Goal: Check status: Check status

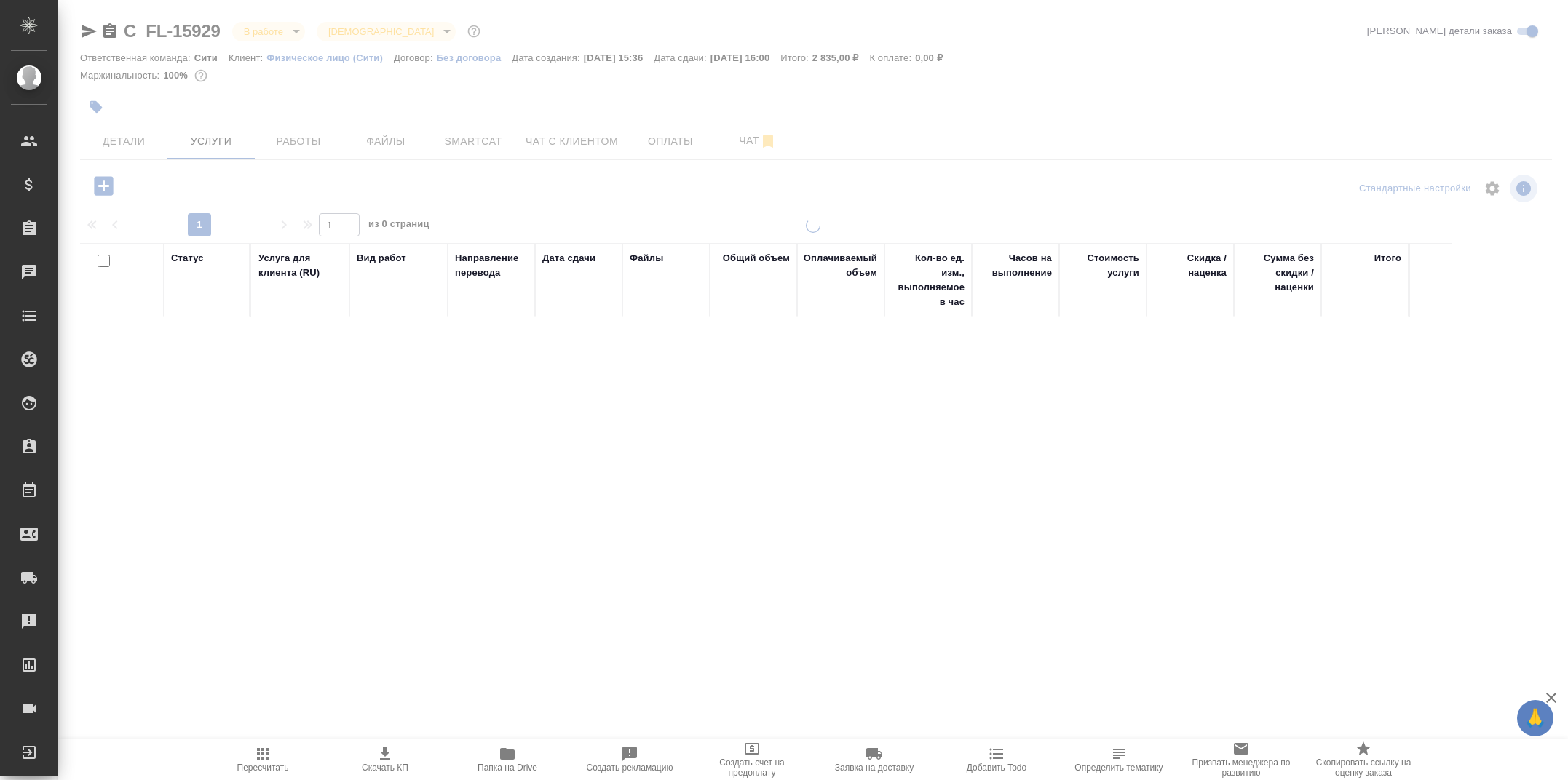
click at [323, 144] on div at bounding box center [813, 296] width 1510 height 593
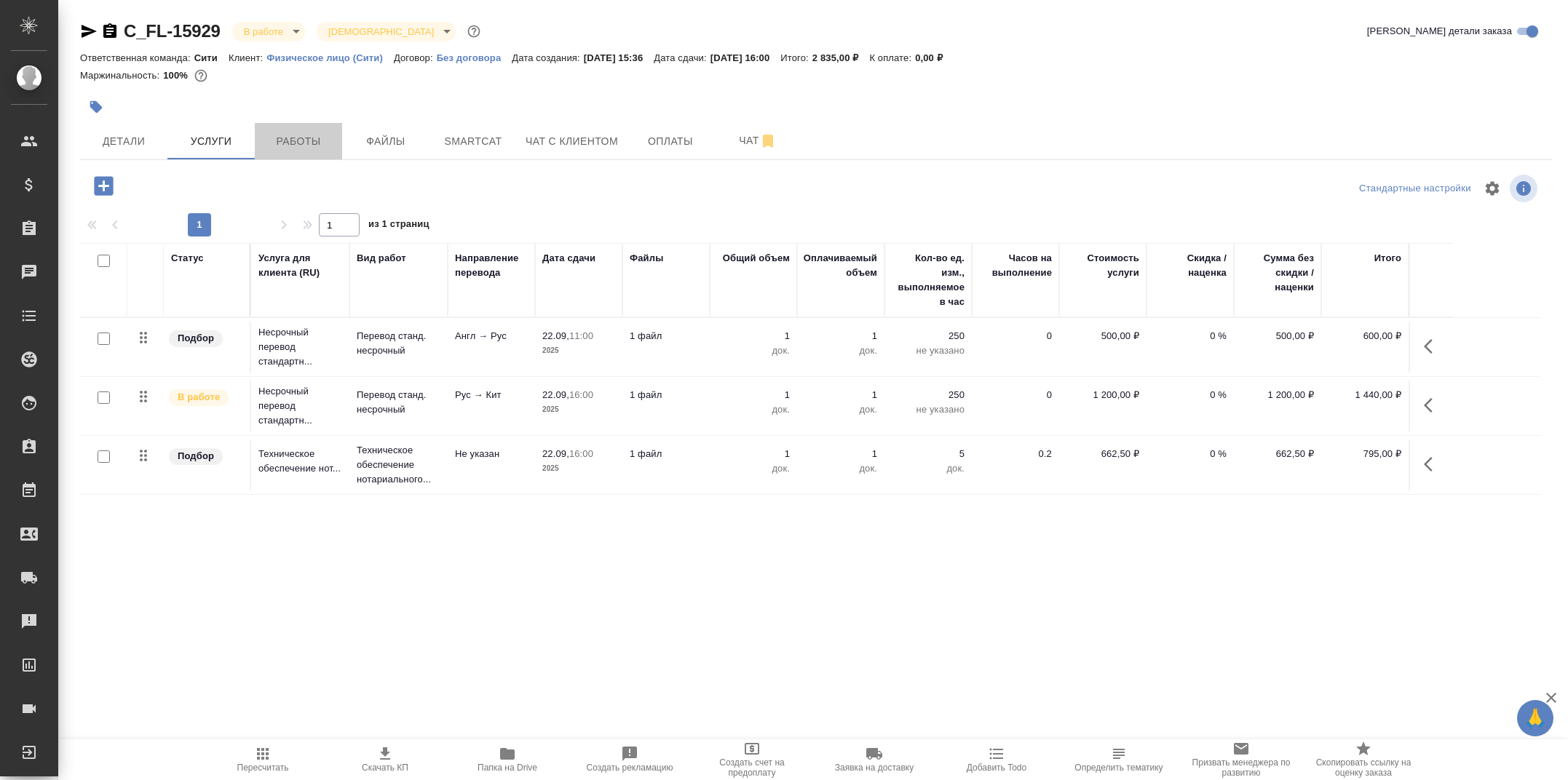
click at [323, 144] on span "Работы" at bounding box center [299, 141] width 70 height 18
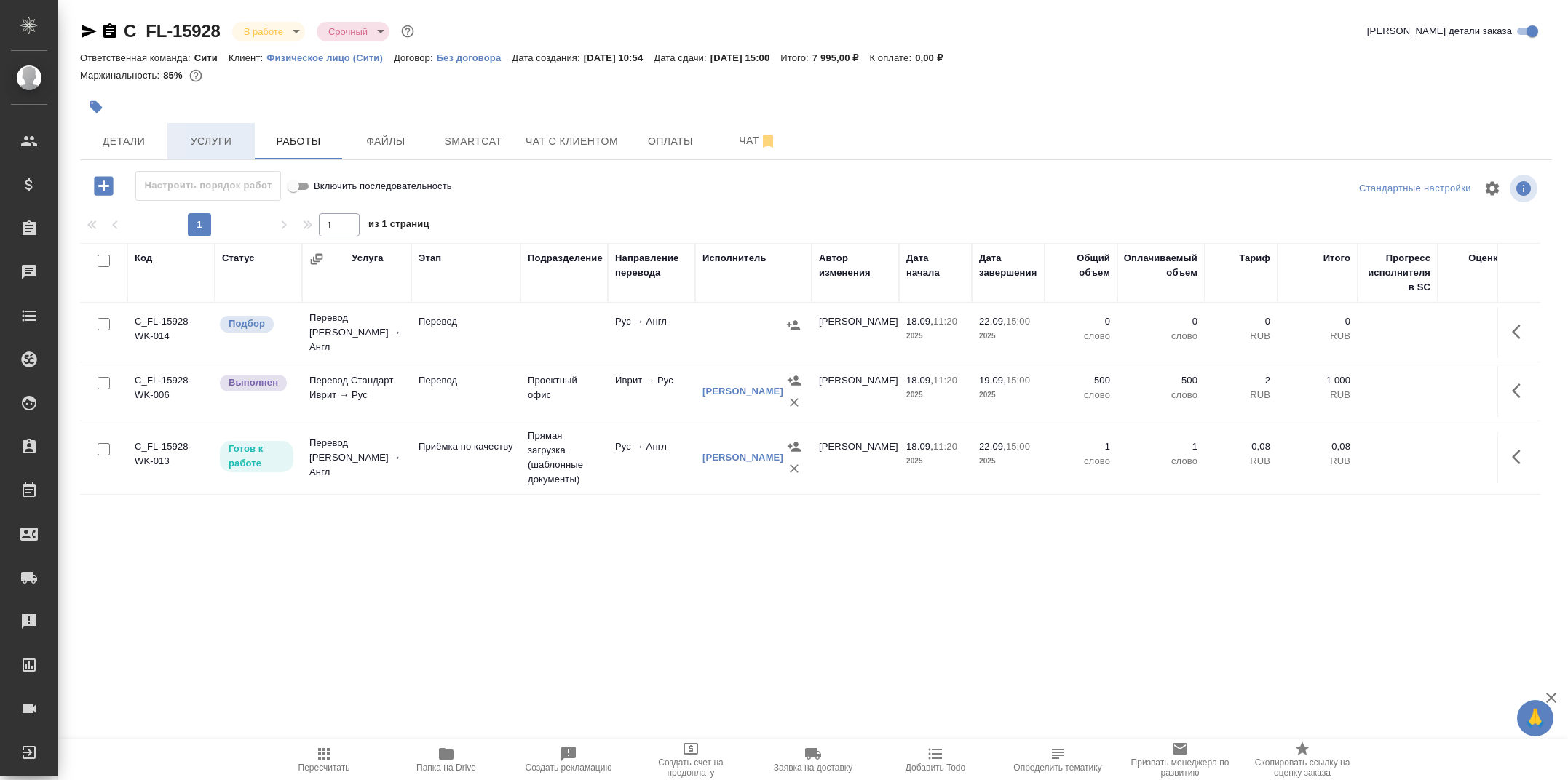
drag, startPoint x: 0, startPoint y: 0, endPoint x: 226, endPoint y: 142, distance: 266.9
click at [226, 142] on span "Услуги" at bounding box center [211, 141] width 70 height 18
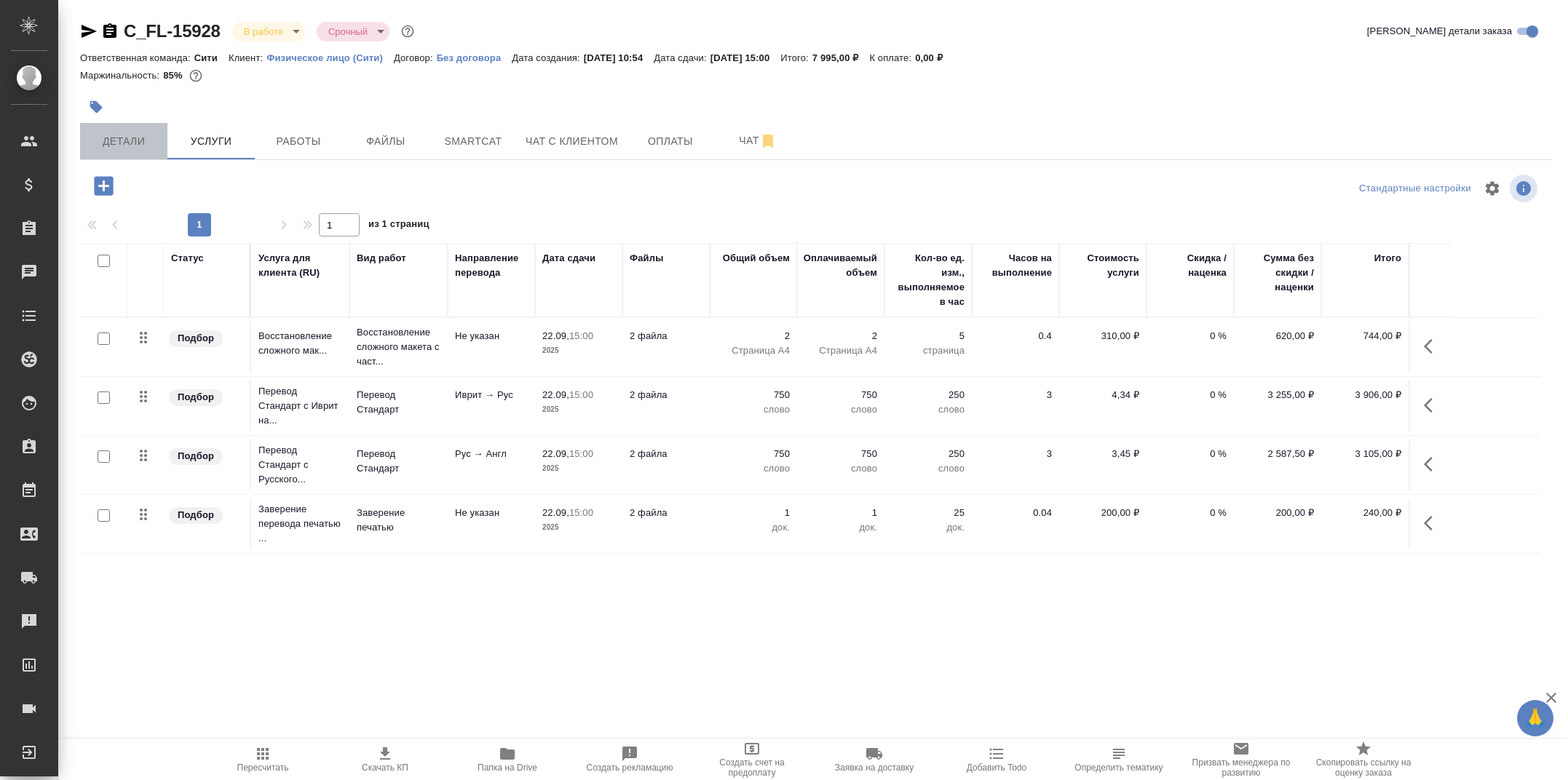
click at [115, 155] on button "Детали" at bounding box center [123, 141] width 88 height 36
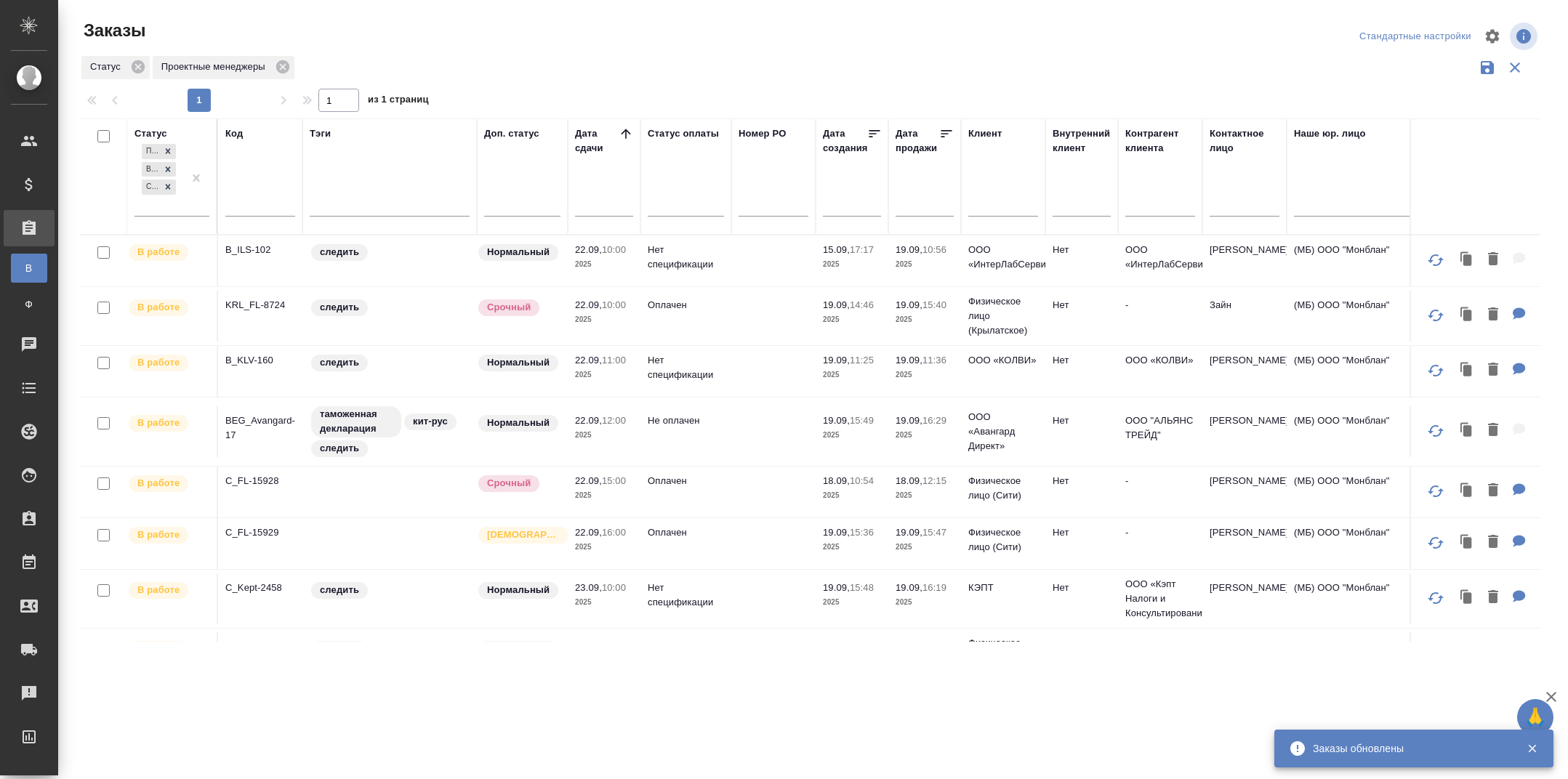
scroll to position [534, 0]
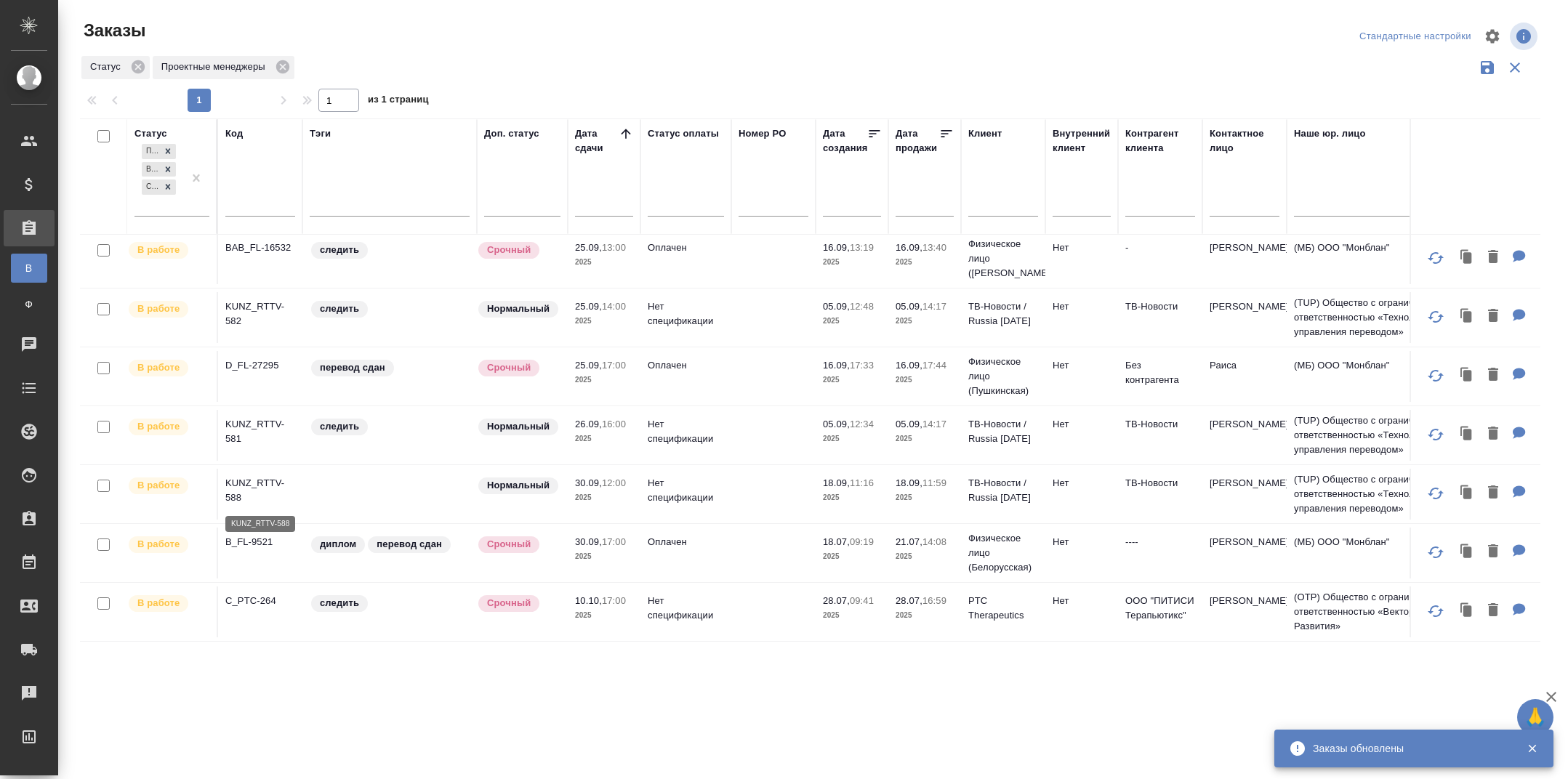
click at [242, 485] on p "KUNZ_RTTV-588" at bounding box center [260, 490] width 69 height 29
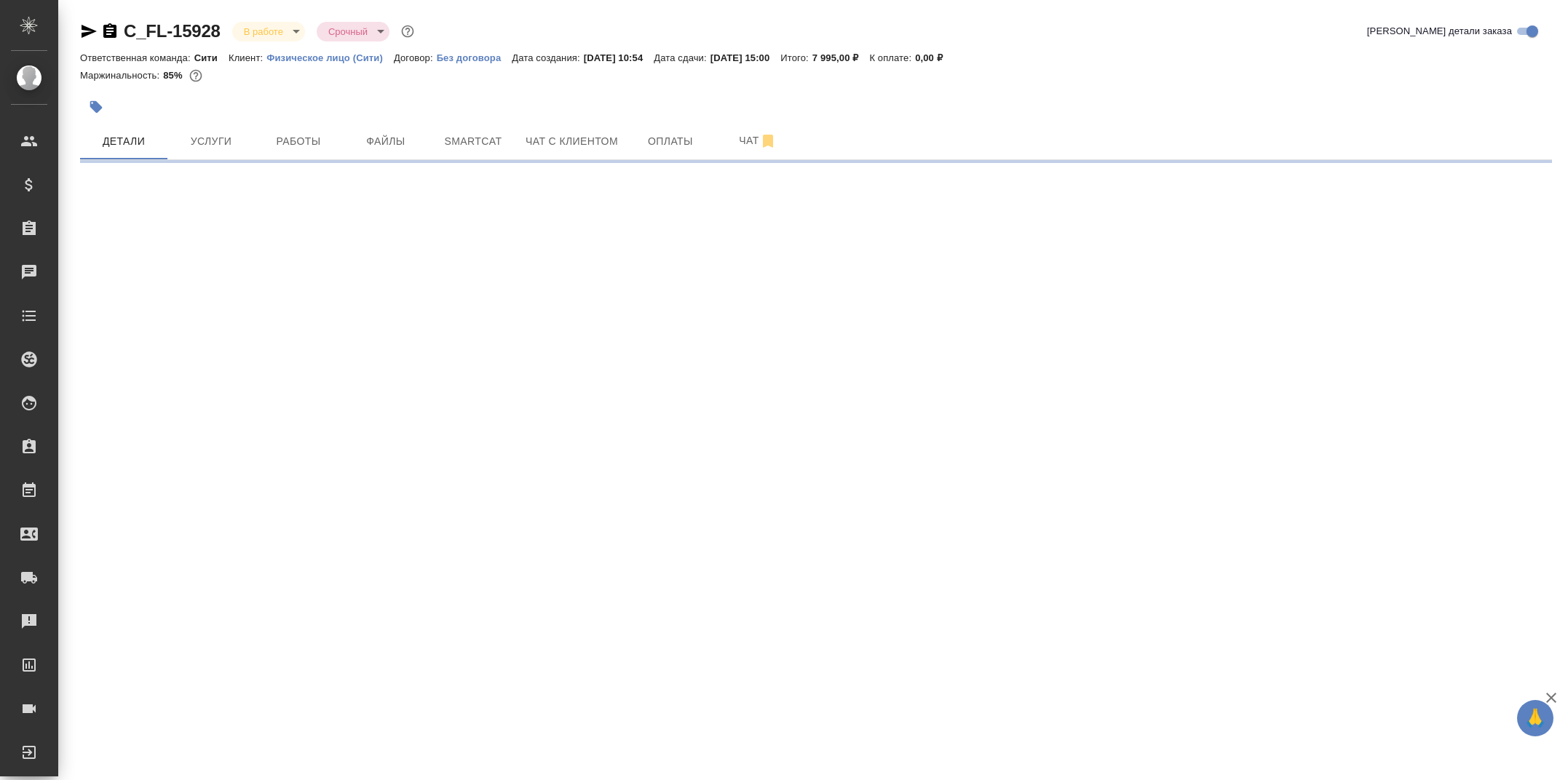
select select "RU"
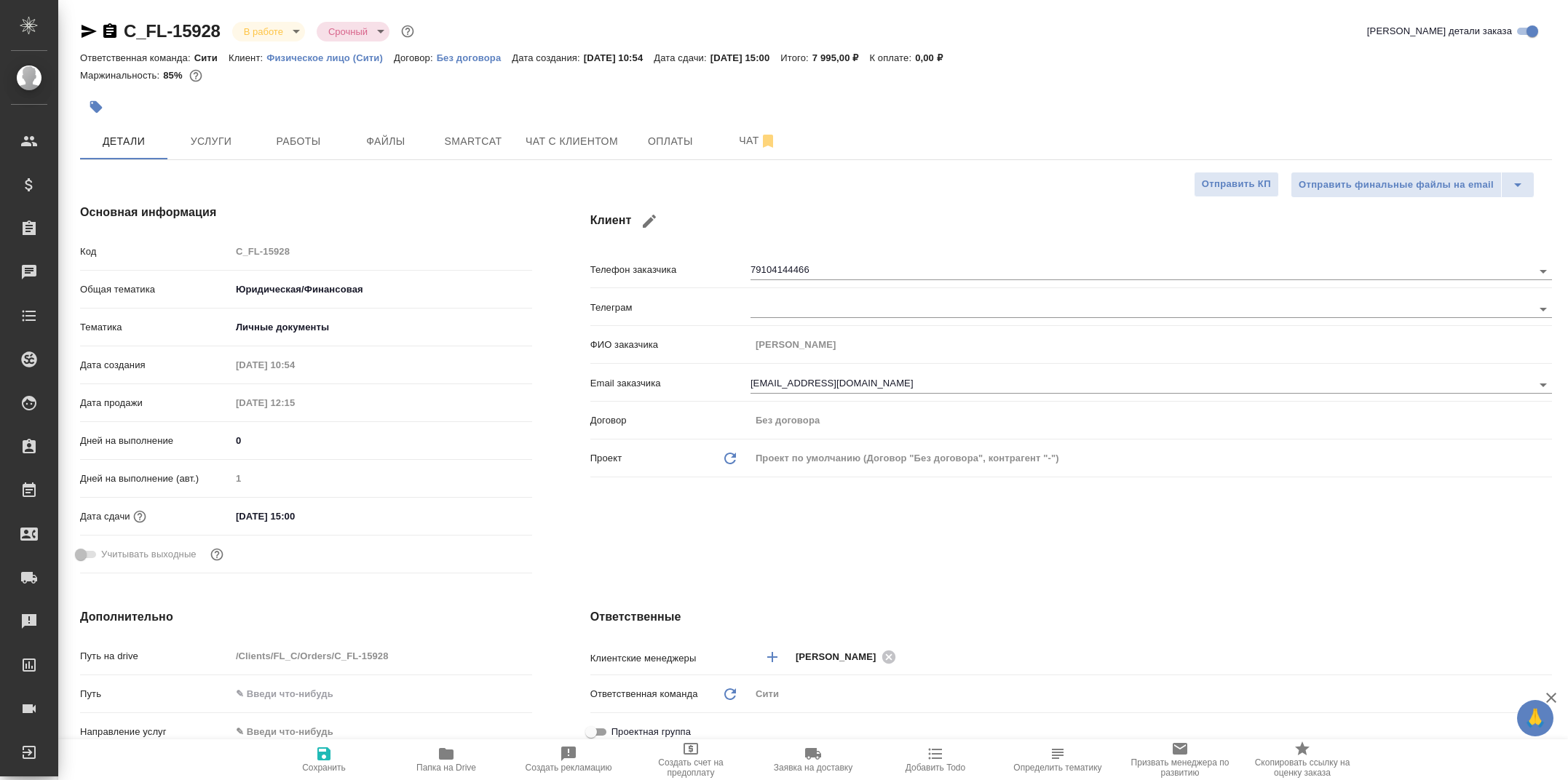
type textarea "x"
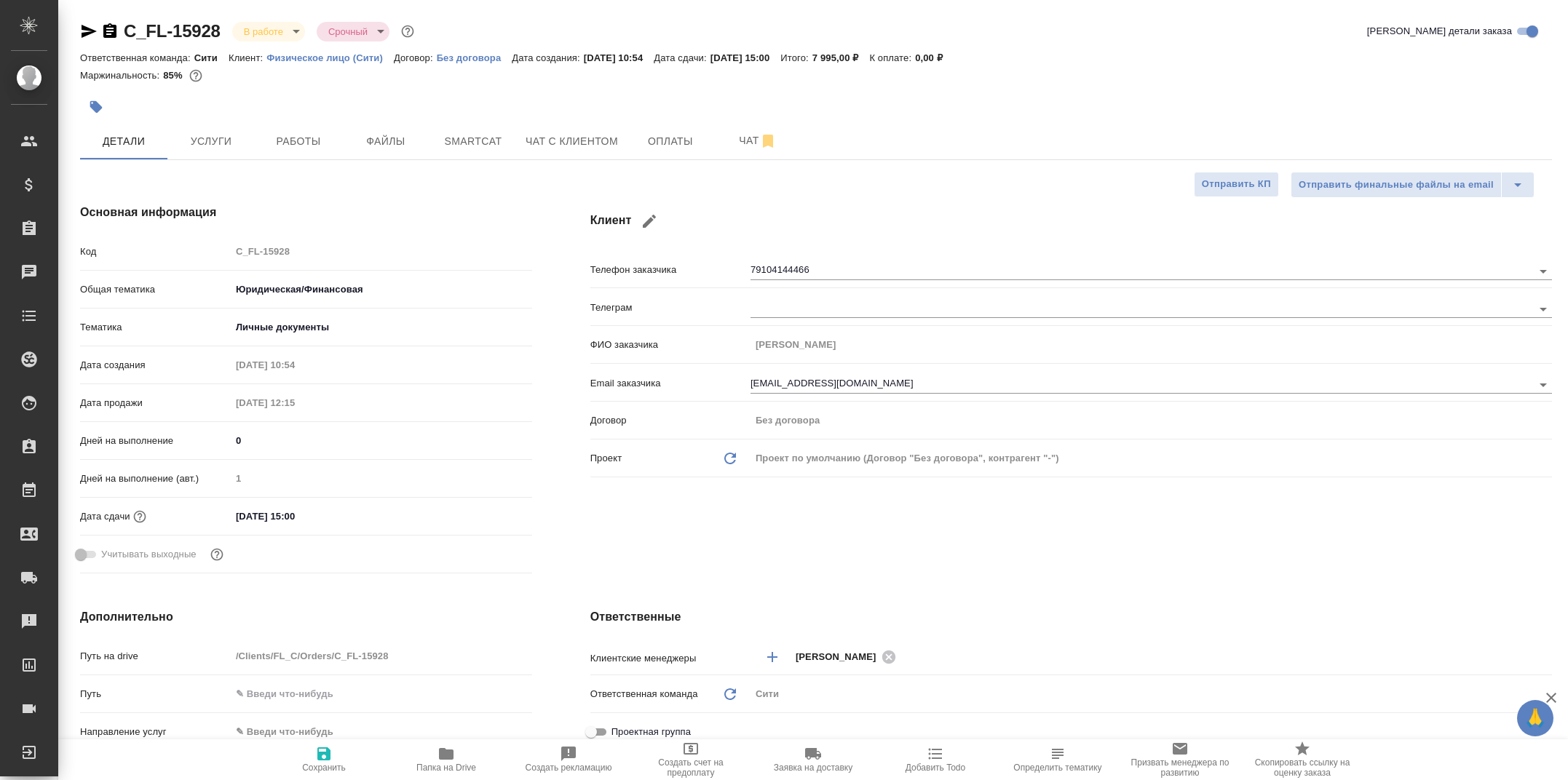
type textarea "x"
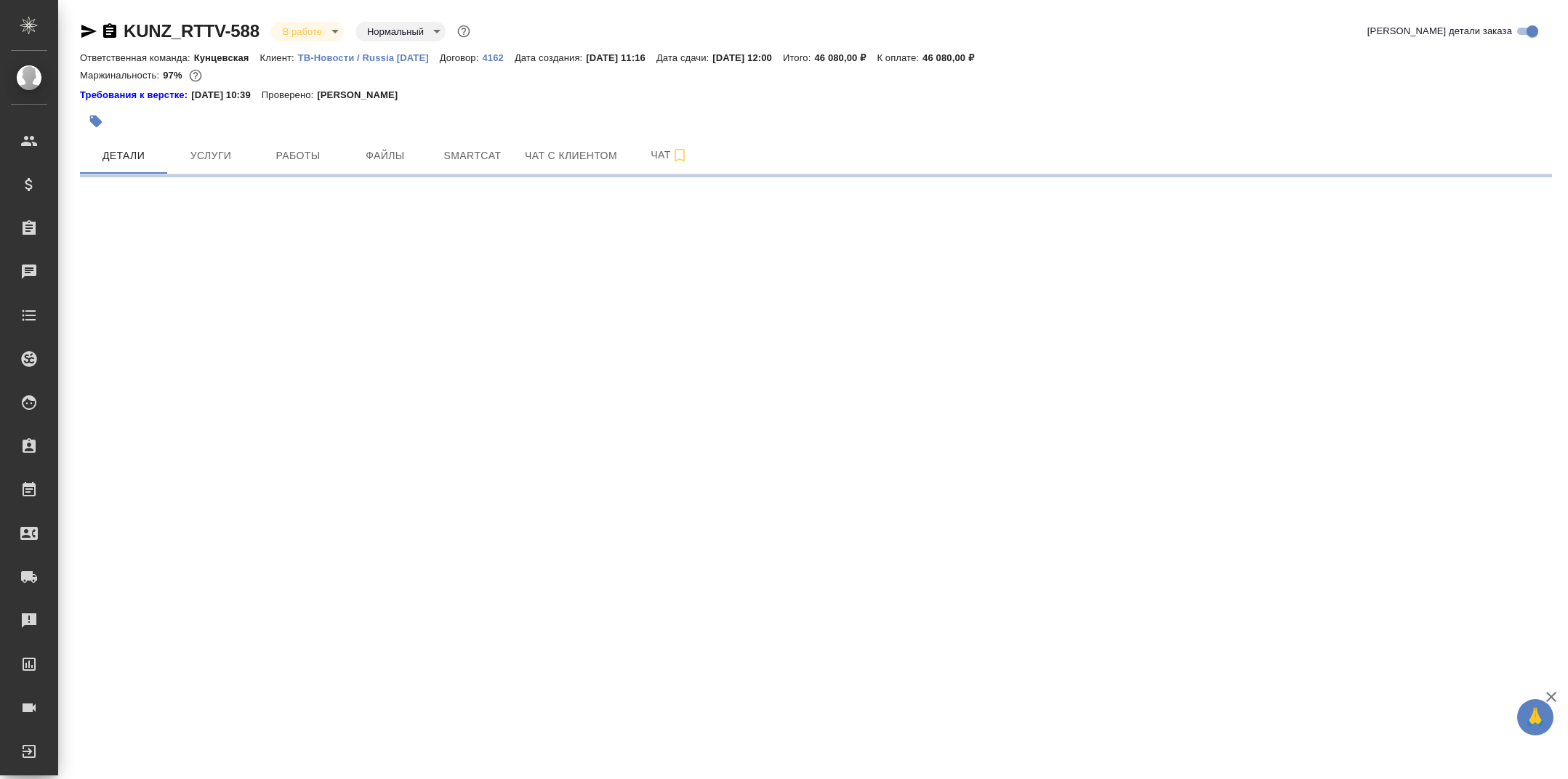
select select "RU"
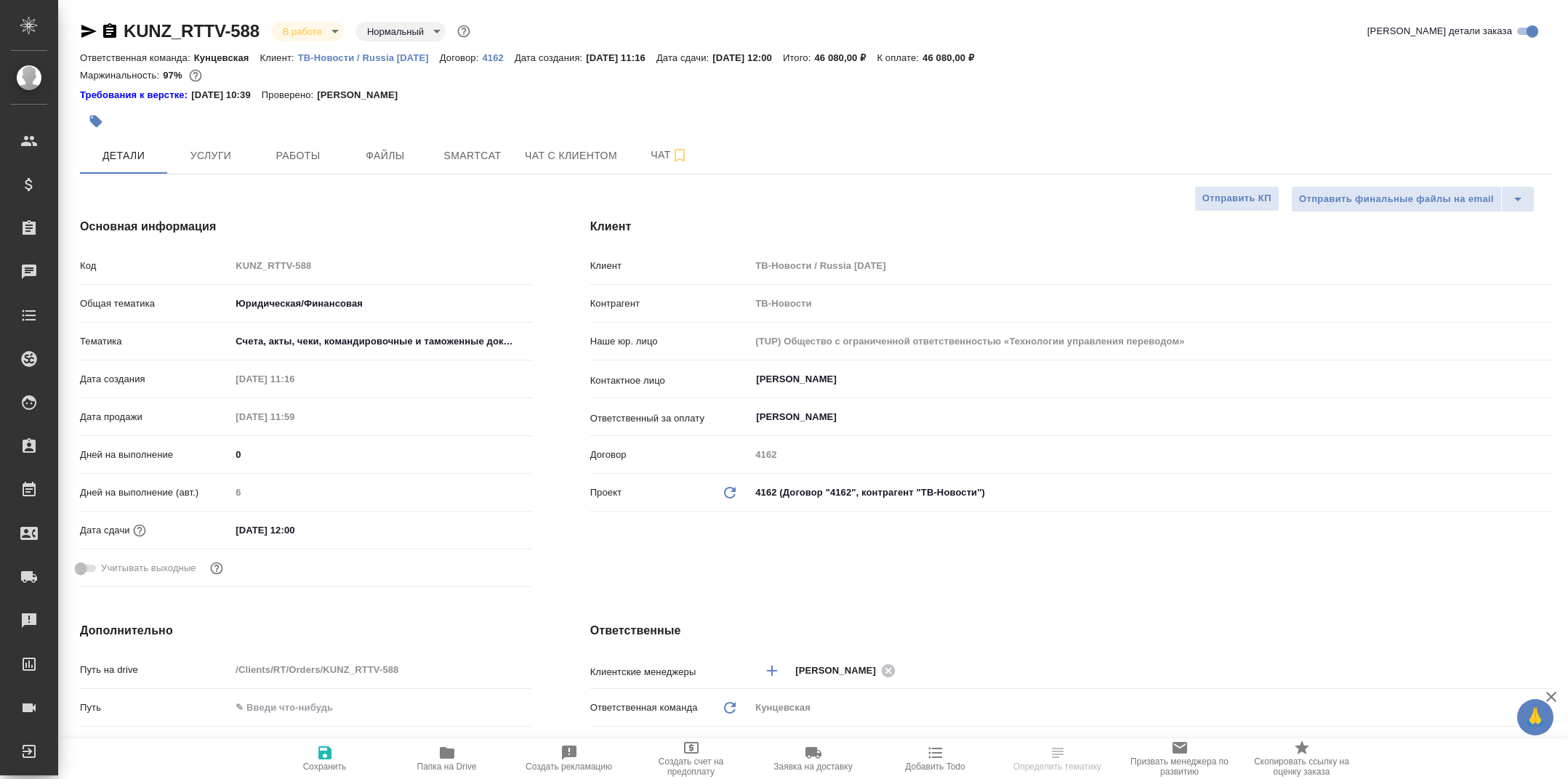
type textarea "x"
click at [286, 162] on span "Работы" at bounding box center [298, 155] width 69 height 18
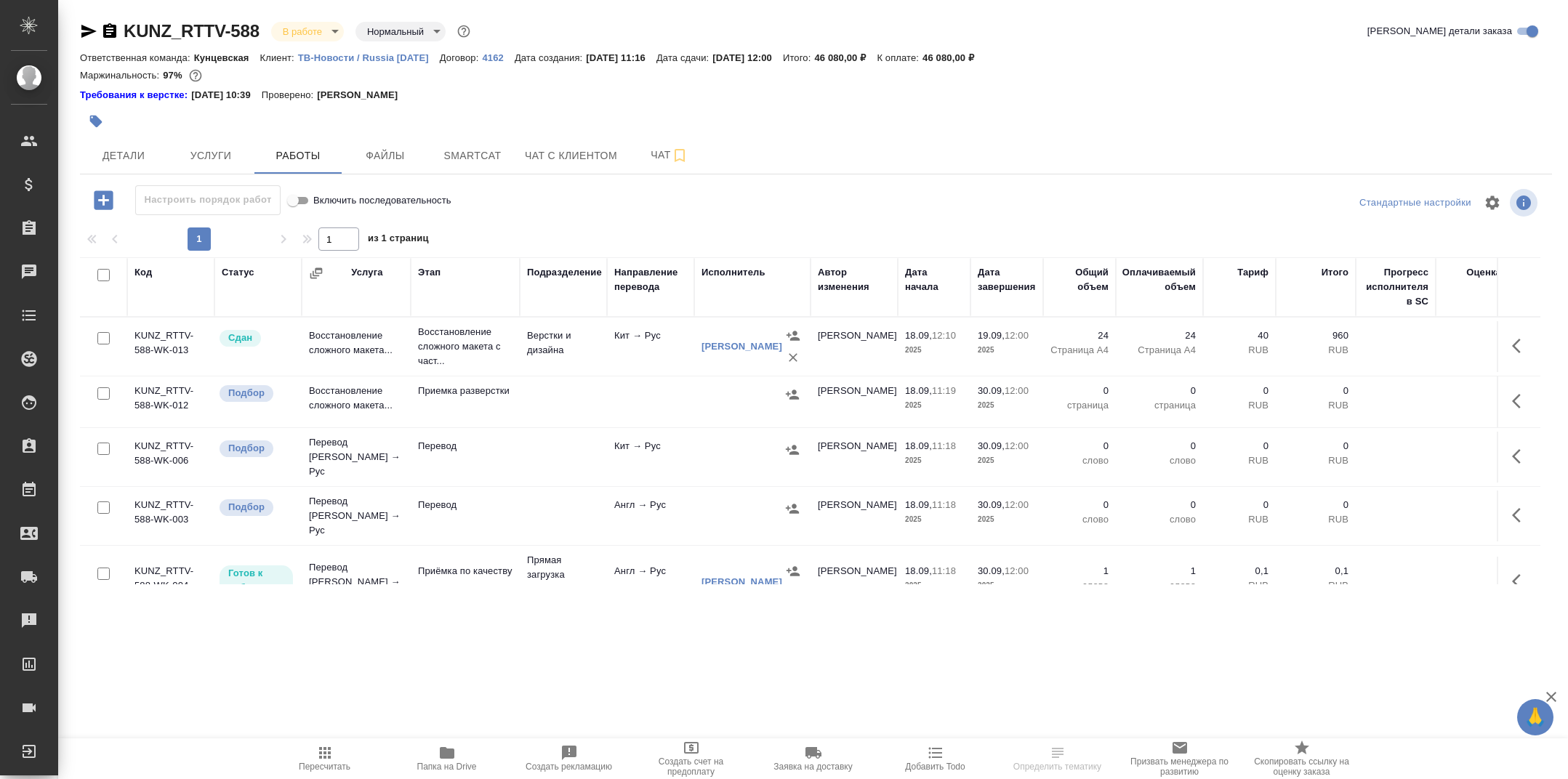
scroll to position [19, 0]
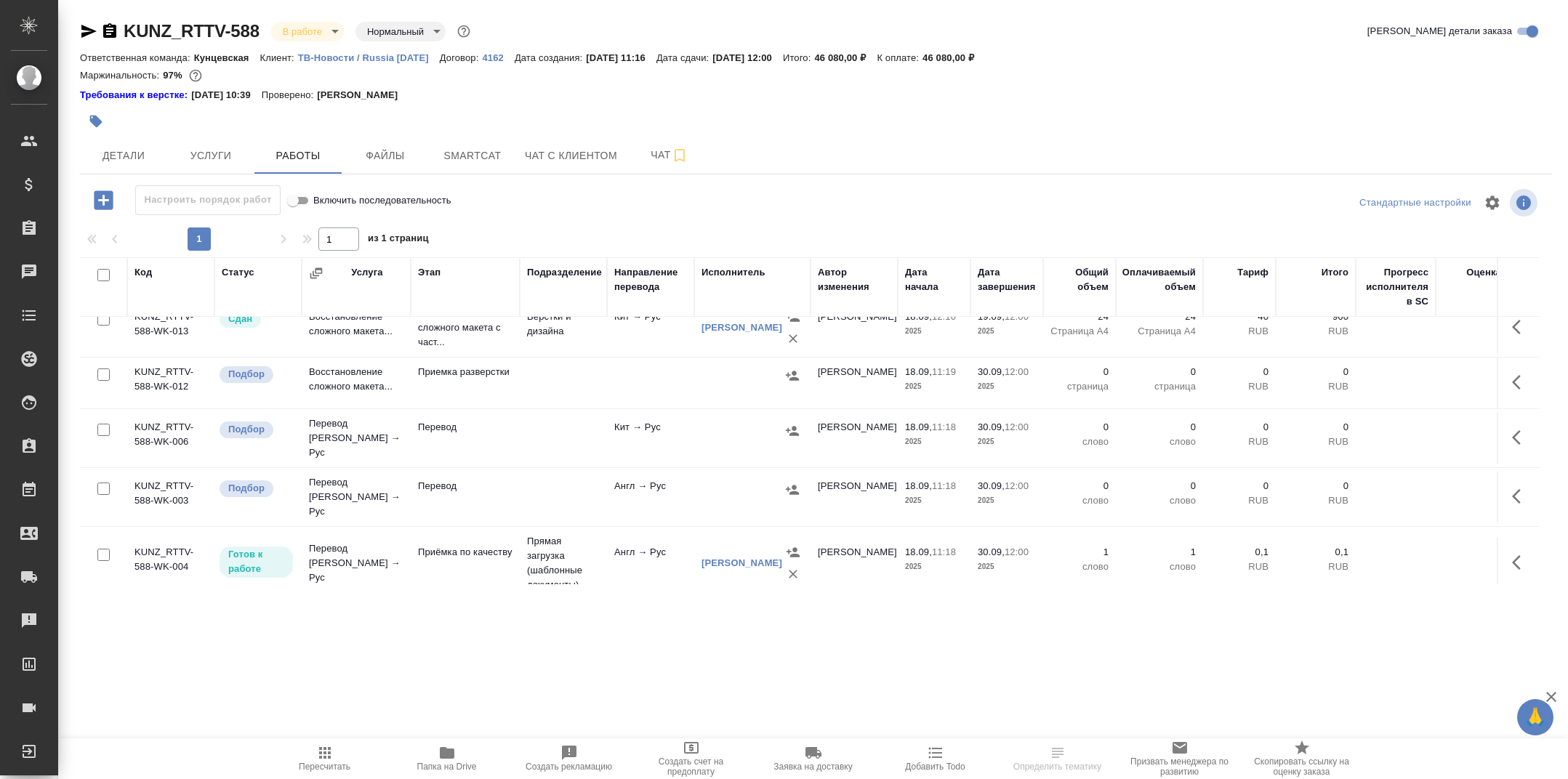
click at [453, 750] on icon "button" at bounding box center [447, 752] width 14 height 12
click at [385, 61] on p "ТВ-Новости / Russia [DATE]" at bounding box center [369, 58] width 142 height 11
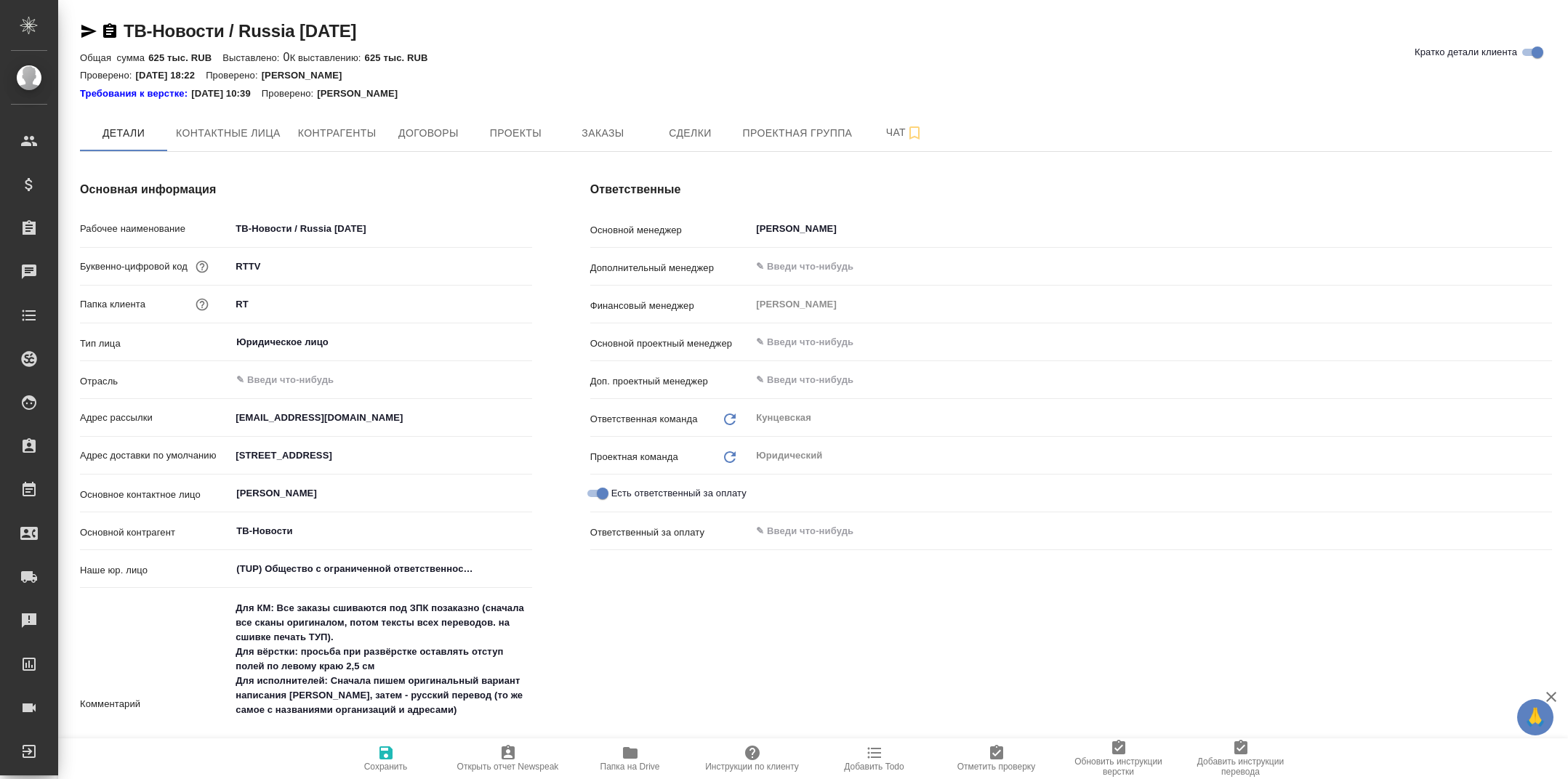
type textarea "x"
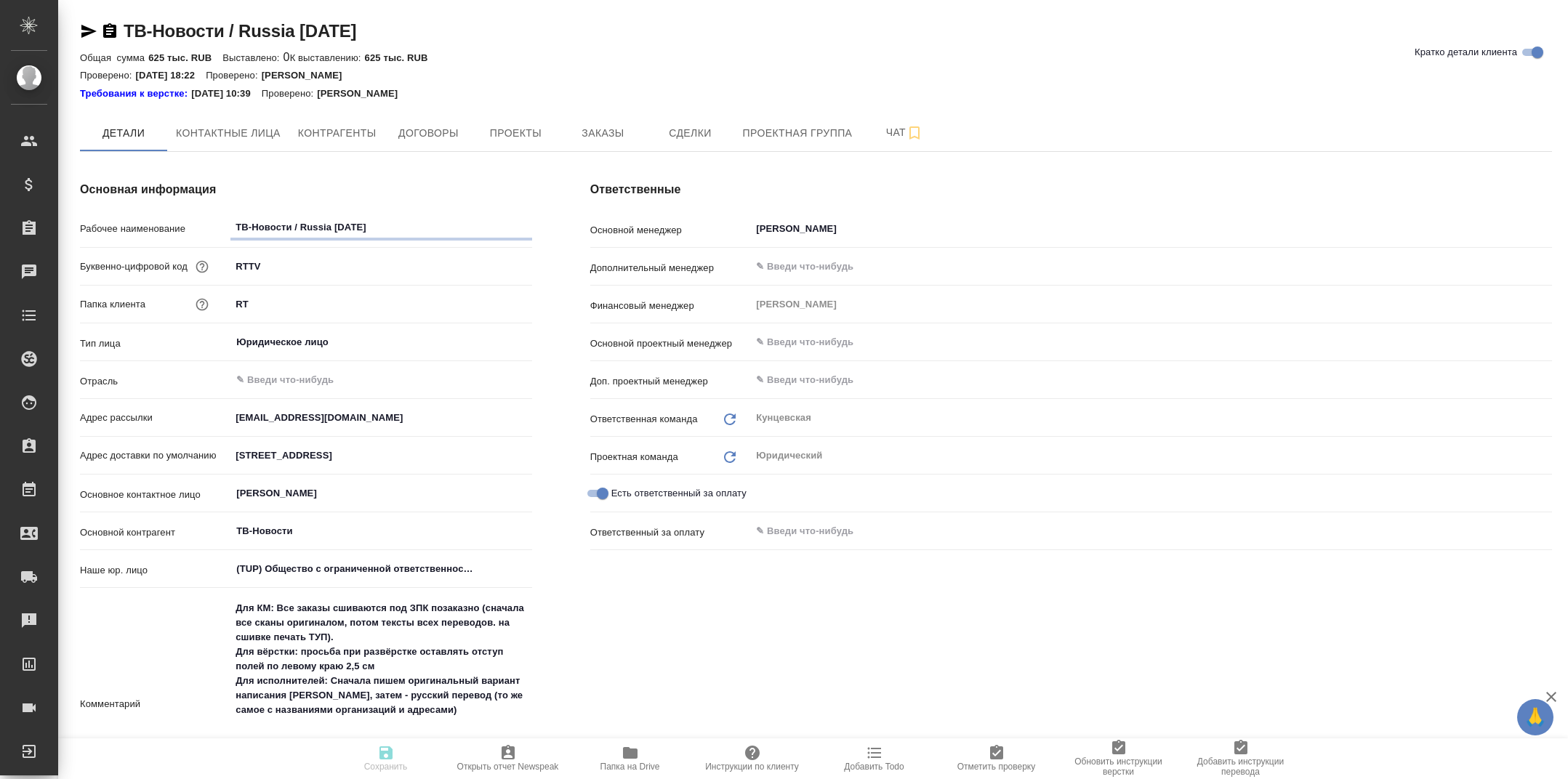
type textarea "x"
click at [629, 752] on icon "button" at bounding box center [630, 752] width 14 height 12
